Goal: Task Accomplishment & Management: Complete application form

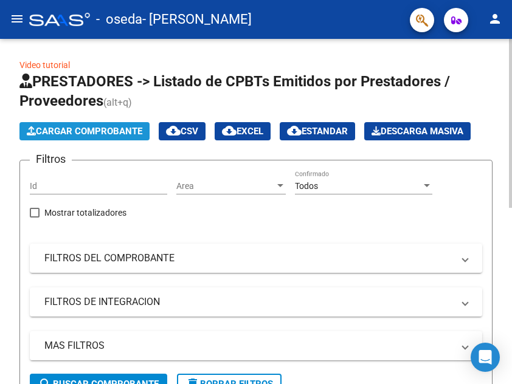
click at [112, 129] on span "Cargar Comprobante" at bounding box center [84, 131] width 115 height 11
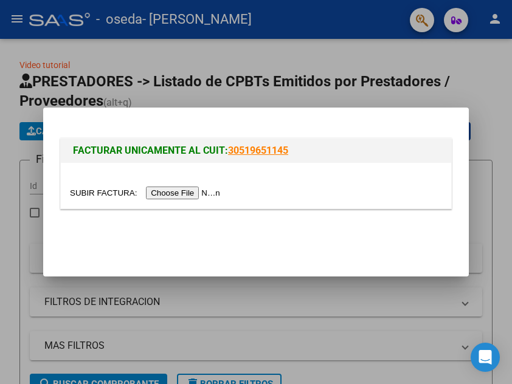
click at [131, 76] on div at bounding box center [256, 192] width 512 height 384
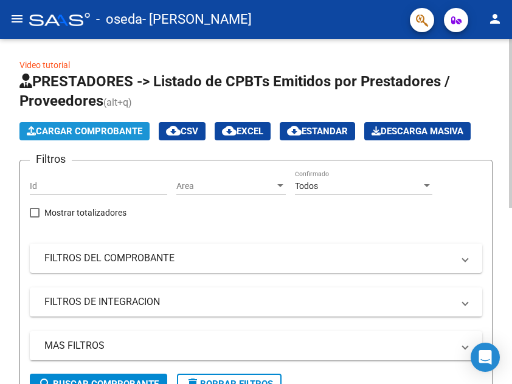
click at [93, 130] on span "Cargar Comprobante" at bounding box center [84, 131] width 115 height 11
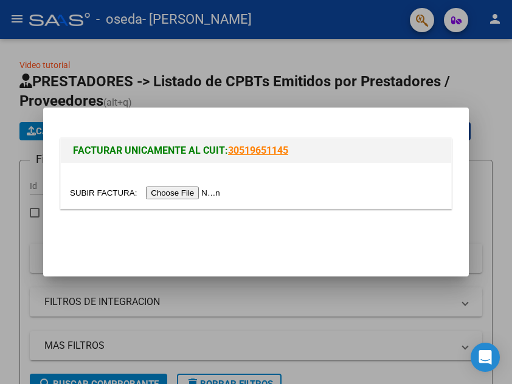
click at [154, 188] on input "file" at bounding box center [147, 192] width 154 height 13
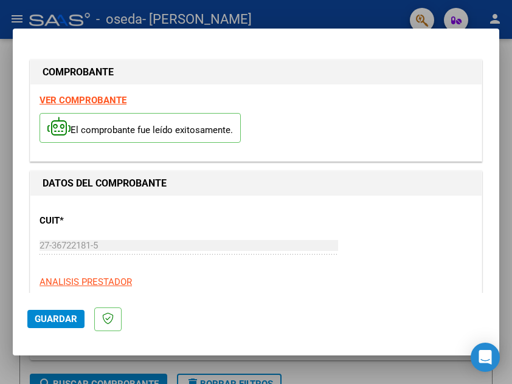
click at [98, 101] on strong "VER COMPROBANTE" at bounding box center [82, 100] width 87 height 11
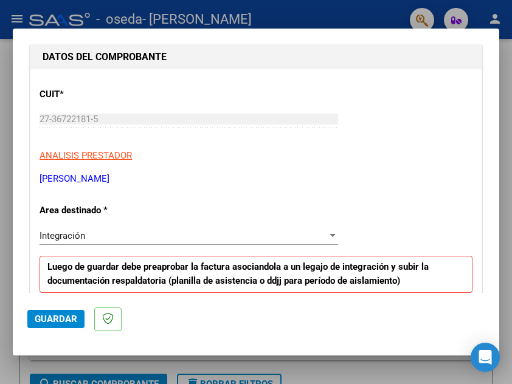
scroll to position [127, 0]
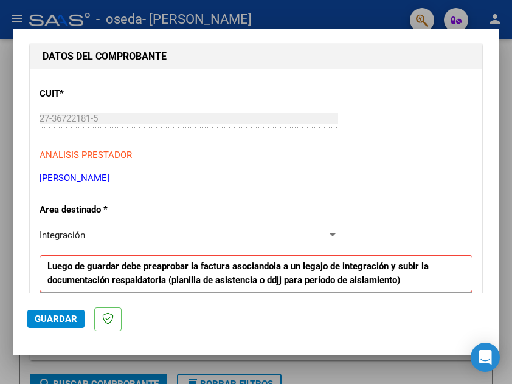
click at [154, 241] on div "Integración Seleccionar Area" at bounding box center [188, 235] width 298 height 18
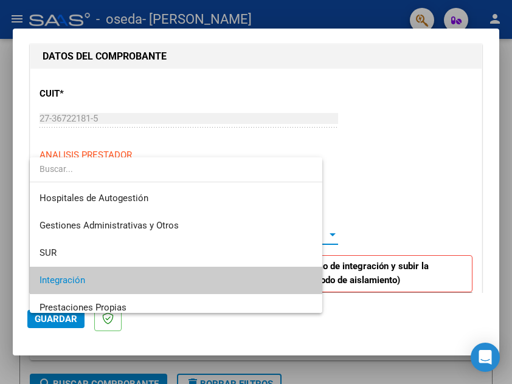
scroll to position [46, 0]
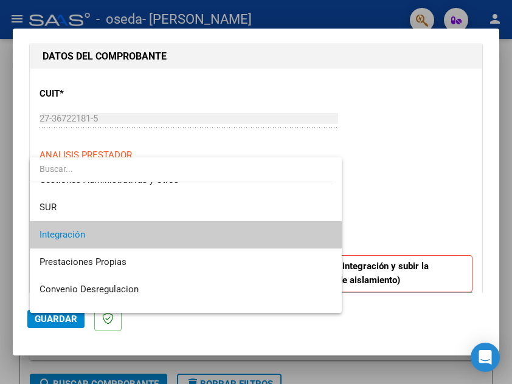
click at [413, 182] on div at bounding box center [256, 192] width 512 height 384
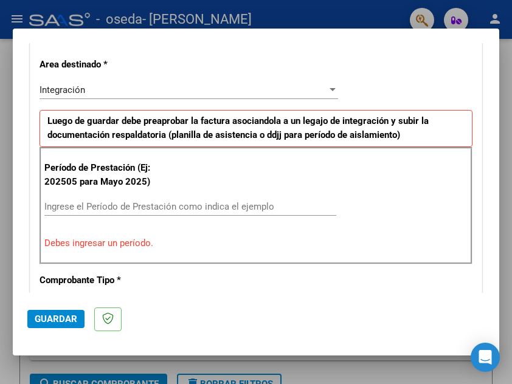
scroll to position [273, 0]
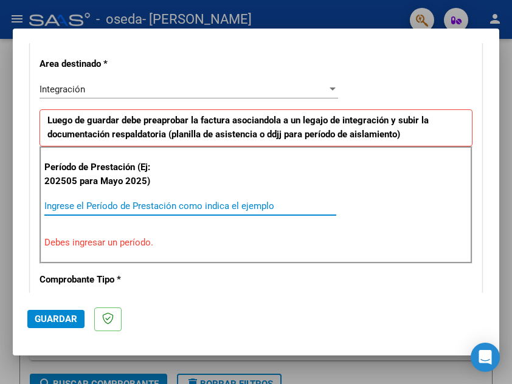
click at [149, 208] on input "Ingrese el Período de Prestación como indica el ejemplo" at bounding box center [190, 205] width 292 height 11
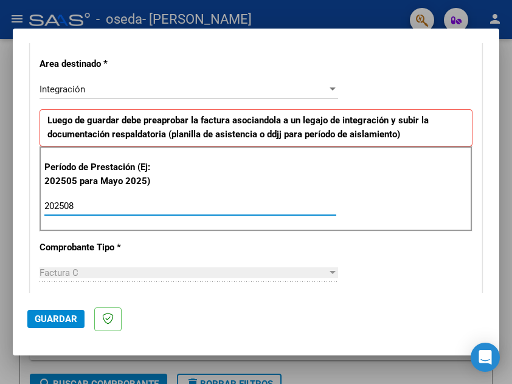
type input "202508"
click at [342, 256] on div "CUIT * 27-36722181-5 Ingresar CUIT ANALISIS PRESTADOR [PERSON_NAME] DEL [PERSON…" at bounding box center [255, 380] width 451 height 914
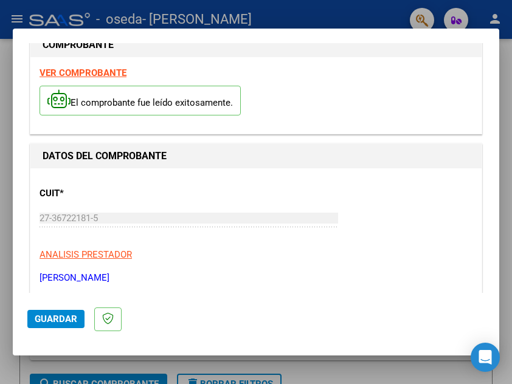
scroll to position [27, 0]
click at [100, 70] on strong "VER COMPROBANTE" at bounding box center [82, 73] width 87 height 11
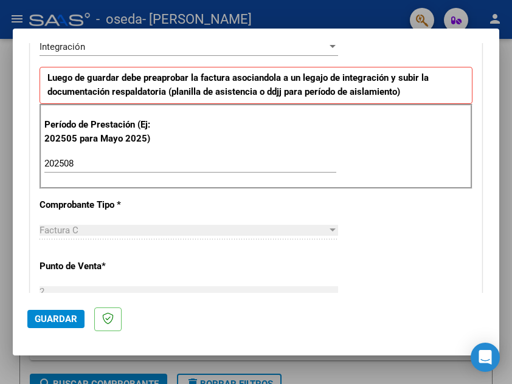
scroll to position [318, 0]
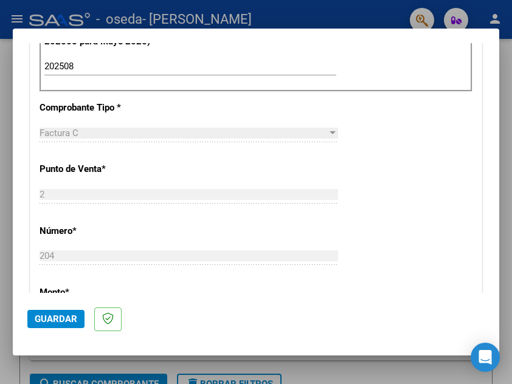
click at [169, 128] on div "Factura C" at bounding box center [182, 133] width 287 height 11
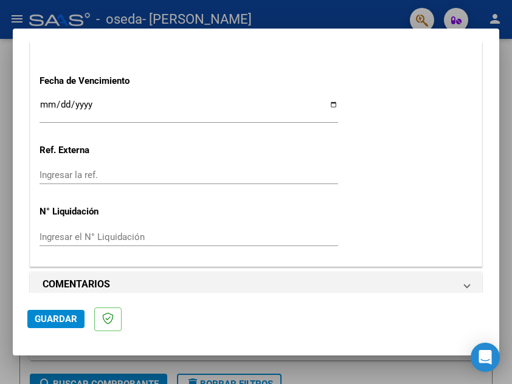
scroll to position [857, 0]
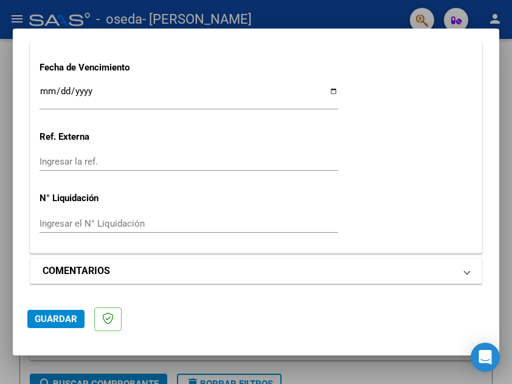
click at [207, 264] on mat-panel-title "COMENTARIOS" at bounding box center [249, 271] width 412 height 15
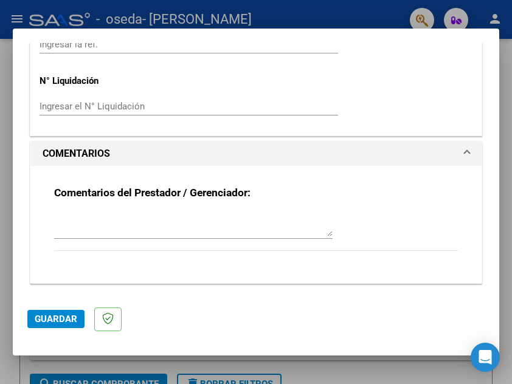
scroll to position [974, 0]
click at [289, 146] on mat-panel-title "COMENTARIOS" at bounding box center [249, 153] width 412 height 15
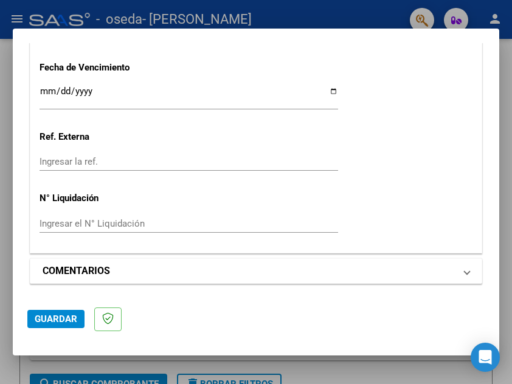
scroll to position [782, 0]
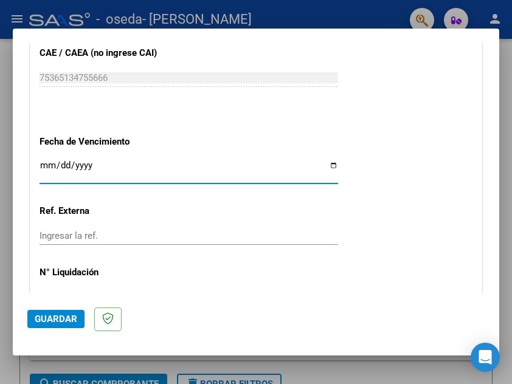
click at [284, 161] on input "Ingresar la fecha" at bounding box center [188, 169] width 298 height 19
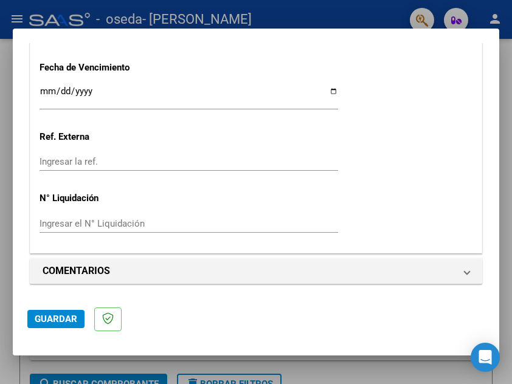
scroll to position [857, 0]
click at [131, 229] on div "Ingresar el N° Liquidación" at bounding box center [188, 223] width 298 height 18
click at [123, 225] on input "Ingresar el N° Liquidación" at bounding box center [188, 223] width 298 height 11
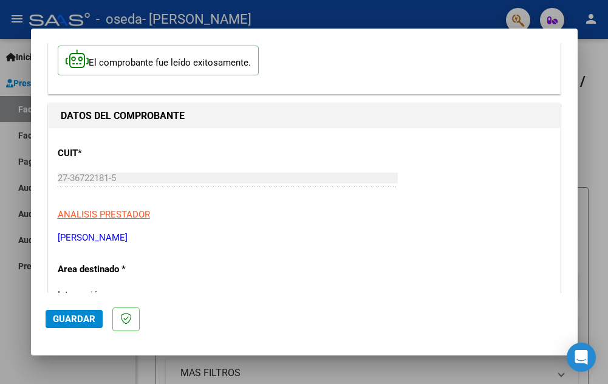
scroll to position [0, 0]
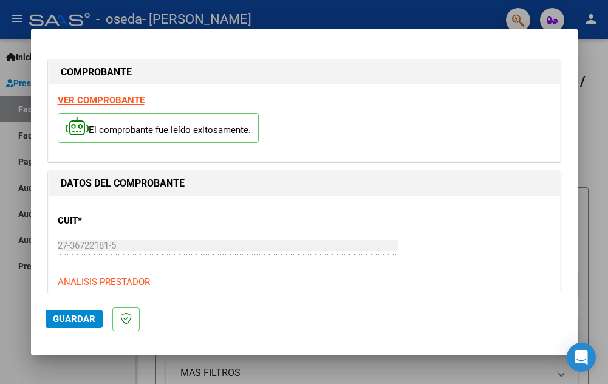
click at [98, 101] on strong "VER COMPROBANTE" at bounding box center [101, 100] width 87 height 11
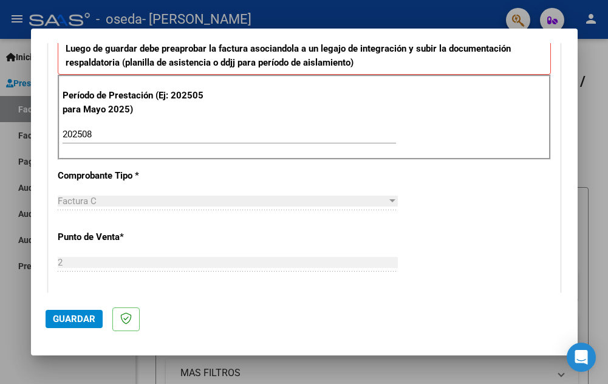
scroll to position [857, 0]
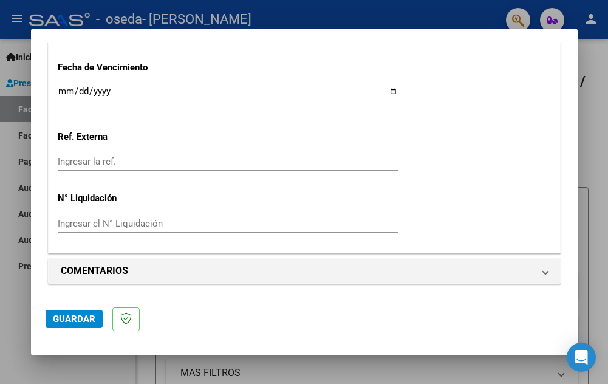
drag, startPoint x: 236, startPoint y: 85, endPoint x: 202, endPoint y: 96, distance: 35.7
click at [202, 96] on div "Ingresar la fecha" at bounding box center [228, 97] width 340 height 26
click at [202, 96] on input "Ingresar la fecha" at bounding box center [228, 95] width 340 height 19
click at [387, 89] on input "Ingresar la fecha" at bounding box center [228, 95] width 340 height 19
click at [386, 89] on input "[DATE]" at bounding box center [228, 95] width 340 height 19
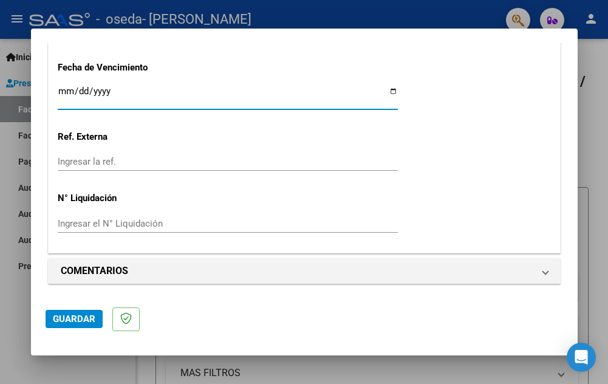
click at [388, 91] on input "[DATE]" at bounding box center [228, 95] width 340 height 19
type input "[DATE]"
click at [76, 317] on span "Guardar" at bounding box center [74, 318] width 43 height 11
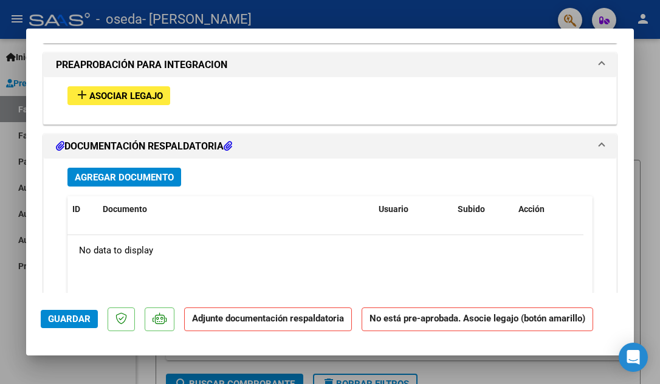
scroll to position [1084, 0]
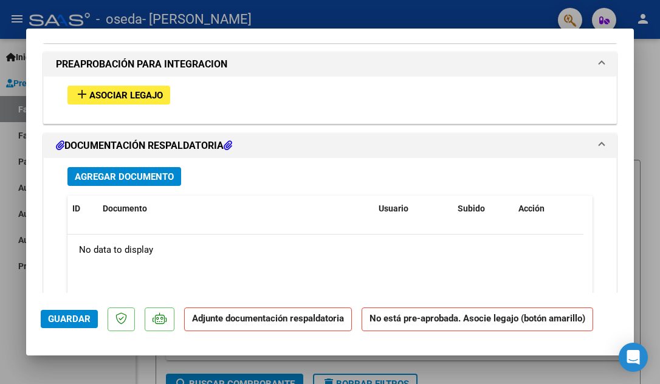
click at [279, 253] on div "No data to display" at bounding box center [325, 249] width 516 height 30
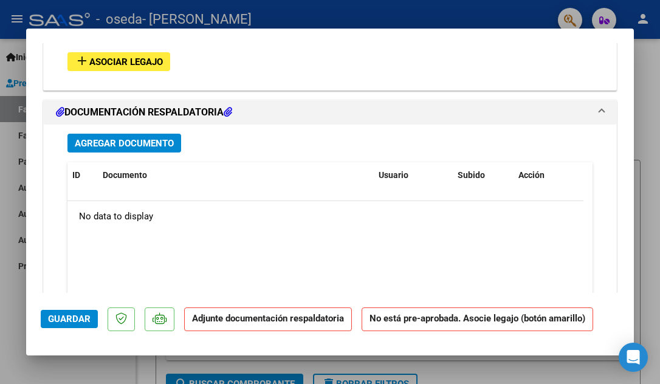
scroll to position [1208, 0]
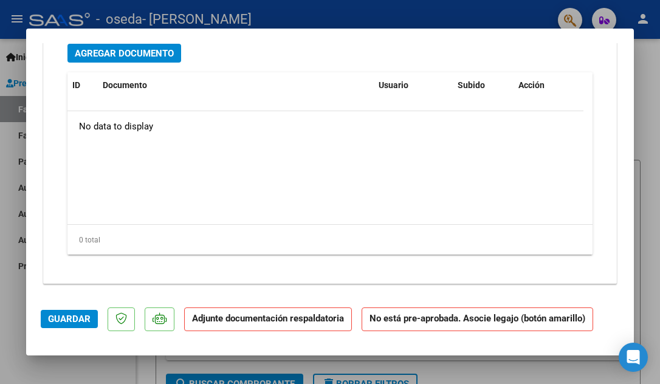
click at [237, 157] on datatable-body "No data to display" at bounding box center [325, 167] width 516 height 113
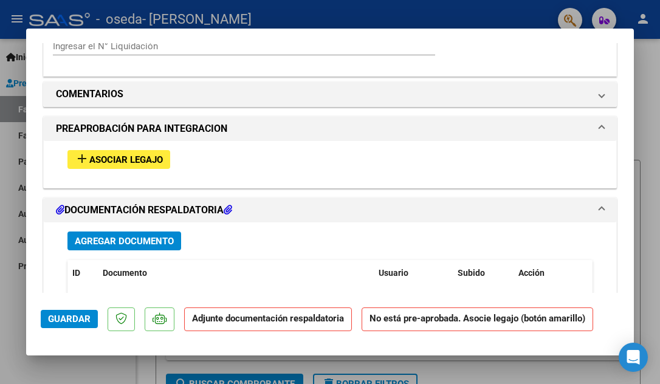
scroll to position [1017, 0]
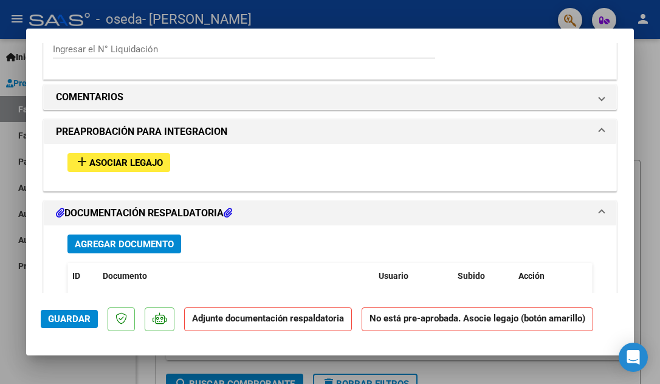
click at [134, 168] on span "Asociar Legajo" at bounding box center [126, 162] width 74 height 11
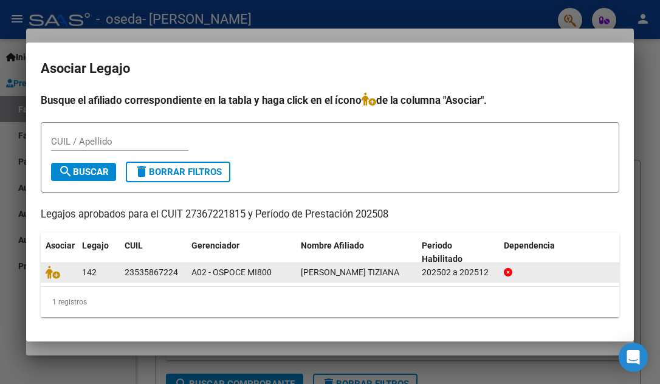
click at [222, 264] on datatable-body-cell "A02 - OSPOCE MI800" at bounding box center [240, 272] width 109 height 19
click at [55, 273] on icon at bounding box center [53, 271] width 15 height 13
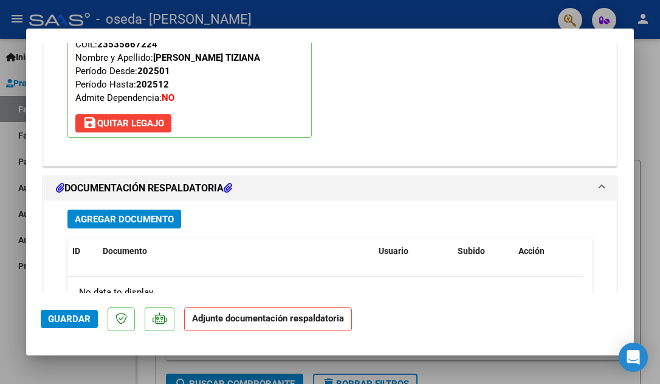
scroll to position [1294, 0]
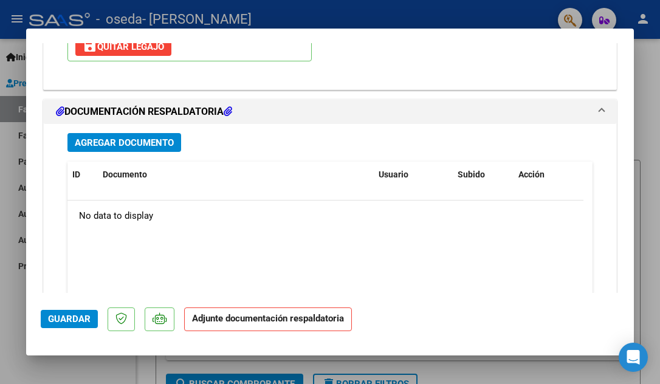
click at [32, 112] on mat-dialog-content "COMPROBANTE VER COMPROBANTE ESTADO: Recibida. En proceso de confirmacion/acepta…" at bounding box center [329, 168] width 607 height 250
click at [155, 141] on span "Agregar Documento" at bounding box center [124, 142] width 99 height 11
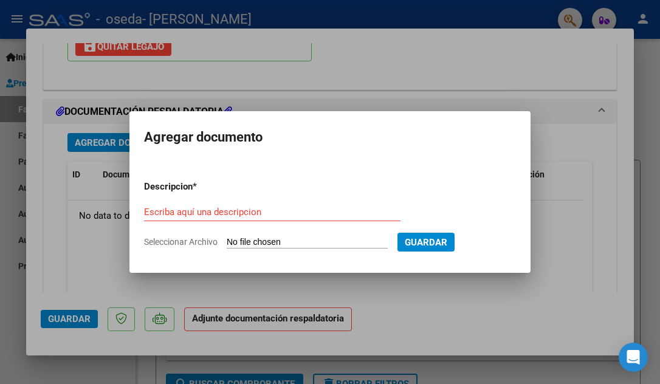
click at [268, 234] on form "Descripcion * Escriba aquí una descripcion Seleccionar Archivo Guardar" at bounding box center [330, 214] width 372 height 87
click at [270, 239] on input "Seleccionar Archivo" at bounding box center [307, 243] width 161 height 12
type input "C:\fakepath\Planilla [PERSON_NAME].pdf"
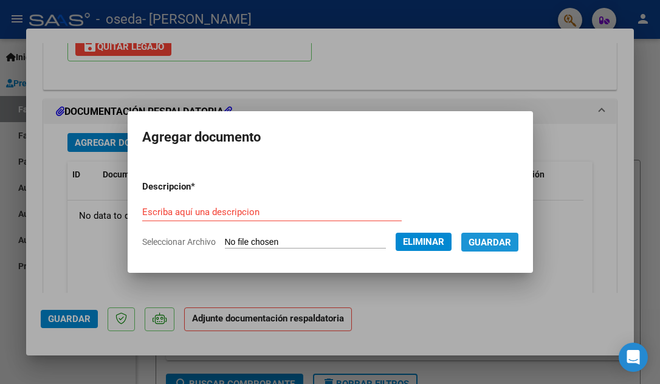
click at [413, 243] on span "Guardar" at bounding box center [489, 242] width 43 height 11
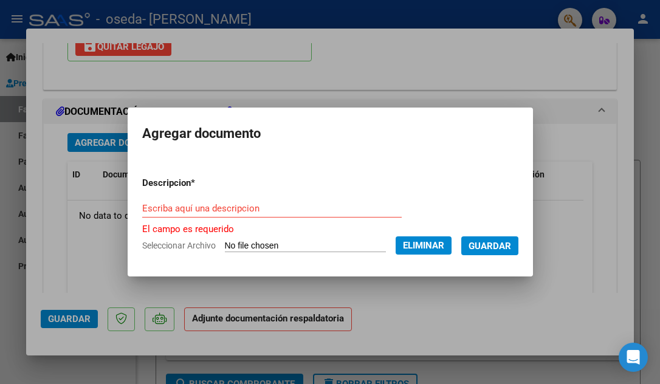
drag, startPoint x: 256, startPoint y: 199, endPoint x: 224, endPoint y: 211, distance: 34.1
click at [224, 211] on div "Escriba aquí una descripcion" at bounding box center [271, 208] width 259 height 18
click at [224, 211] on input "Escriba aquí una descripcion" at bounding box center [271, 208] width 259 height 11
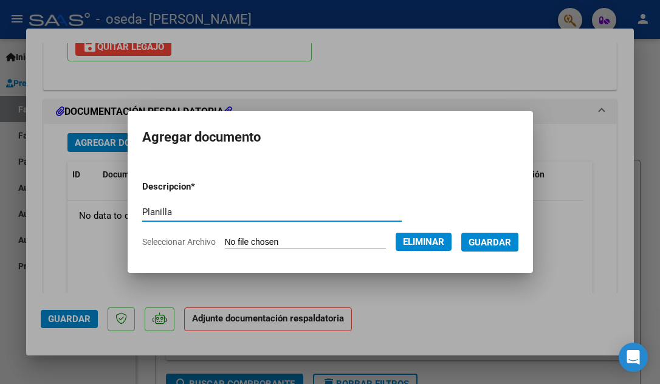
type input "Planilla"
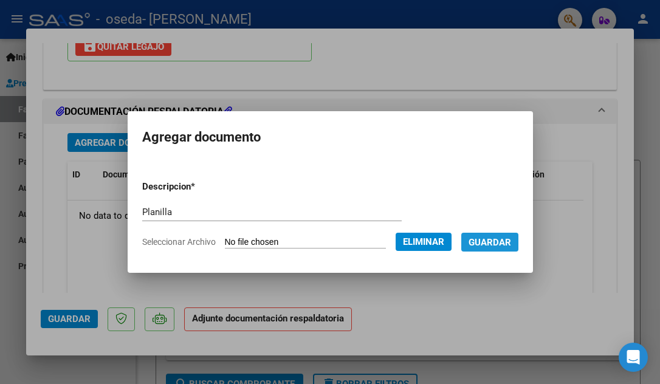
click at [413, 241] on span "Guardar" at bounding box center [489, 242] width 43 height 11
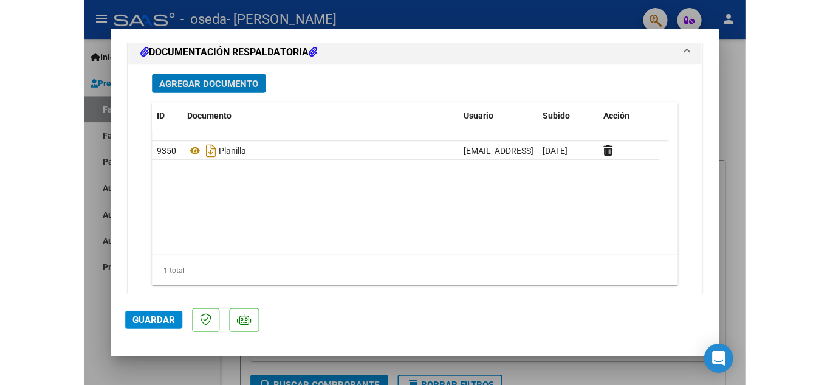
scroll to position [1383, 0]
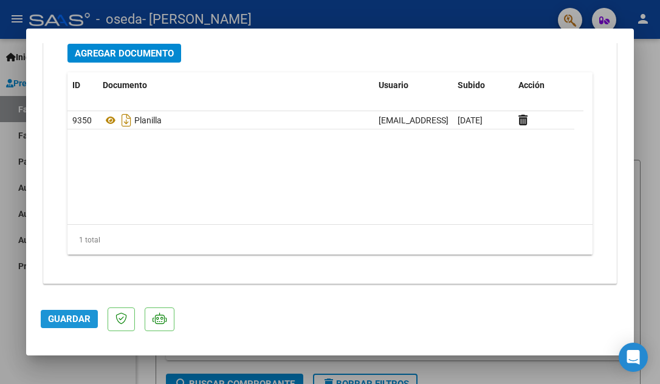
click at [79, 315] on span "Guardar" at bounding box center [69, 318] width 43 height 11
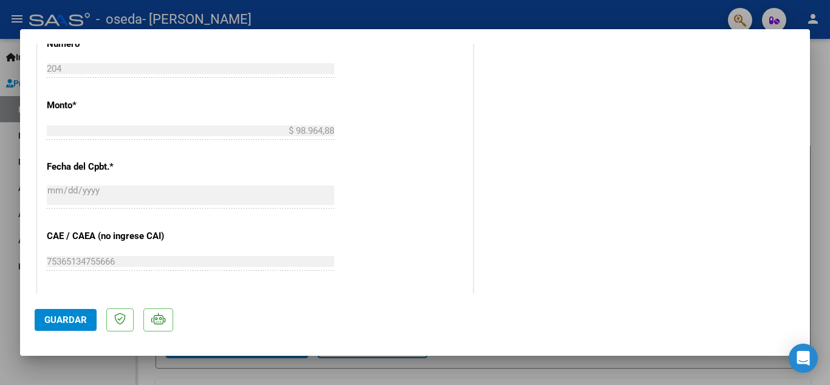
scroll to position [838, 0]
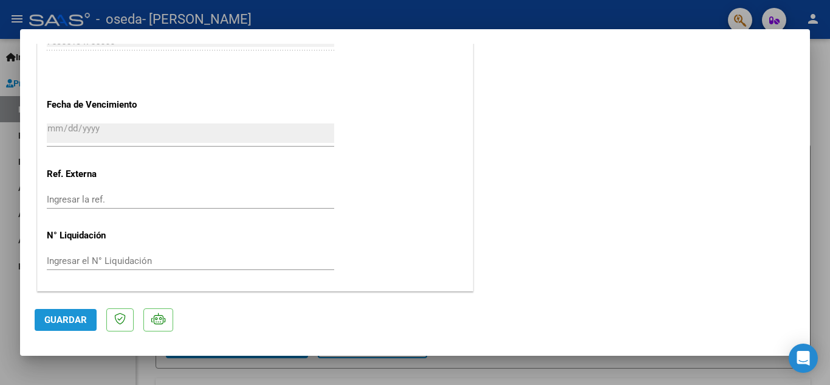
click at [70, 323] on span "Guardar" at bounding box center [65, 319] width 43 height 11
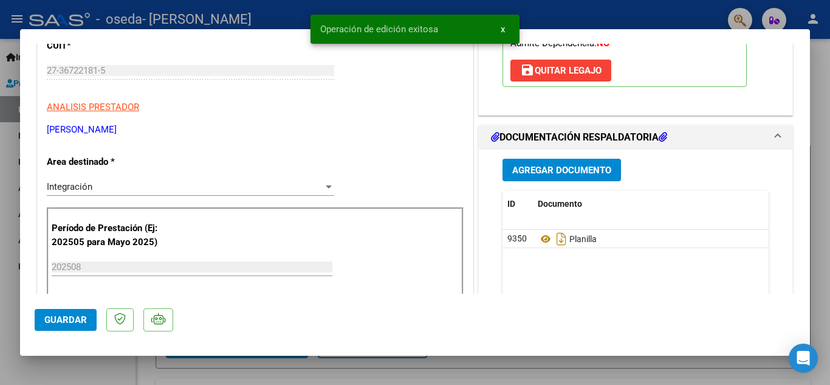
scroll to position [81, 0]
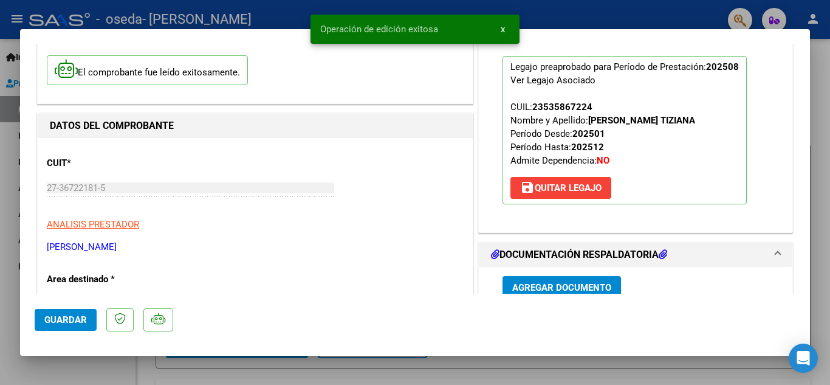
click at [413, 147] on div at bounding box center [415, 192] width 830 height 385
type input "$ 0,00"
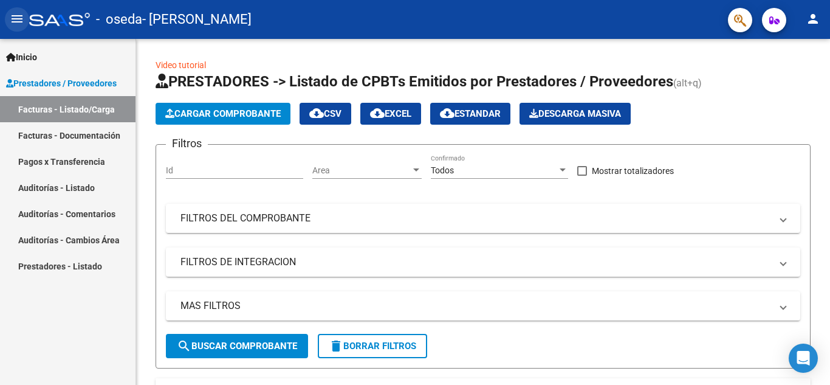
click at [22, 22] on mat-icon "menu" at bounding box center [17, 19] width 15 height 15
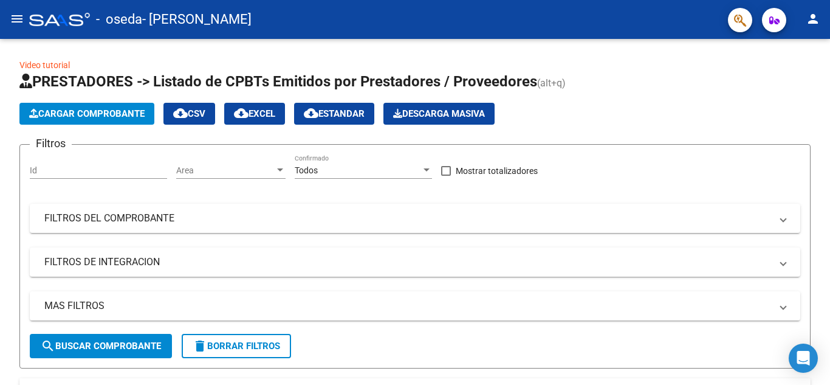
click at [22, 22] on mat-icon "menu" at bounding box center [17, 19] width 15 height 15
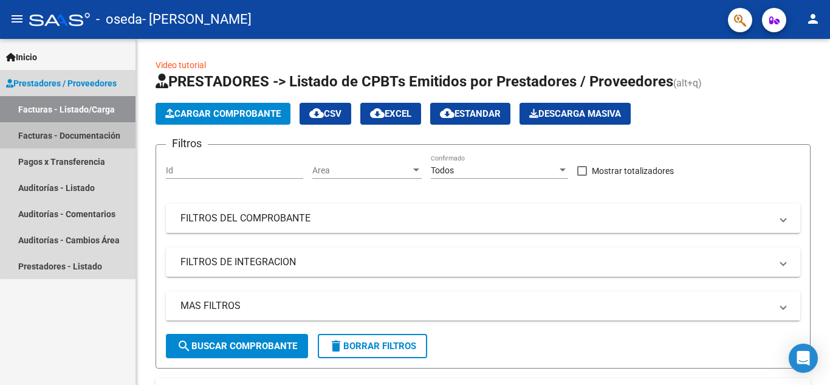
click at [92, 137] on link "Facturas - Documentación" at bounding box center [67, 135] width 135 height 26
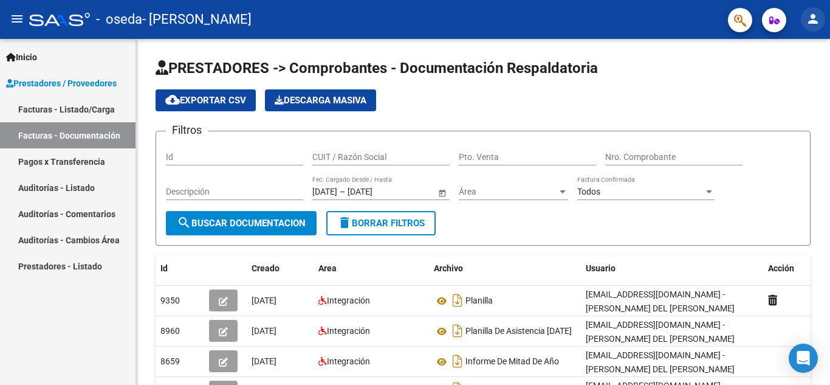
click at [413, 12] on mat-icon "person" at bounding box center [813, 19] width 15 height 15
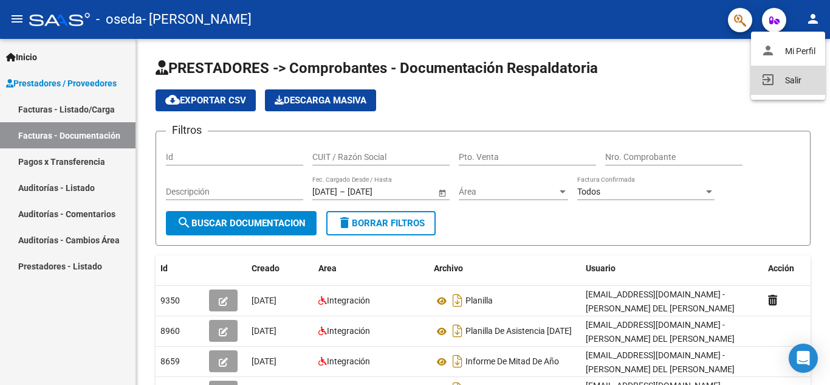
click at [413, 84] on button "exit_to_app Salir" at bounding box center [788, 80] width 74 height 29
